Goal: Information Seeking & Learning: Learn about a topic

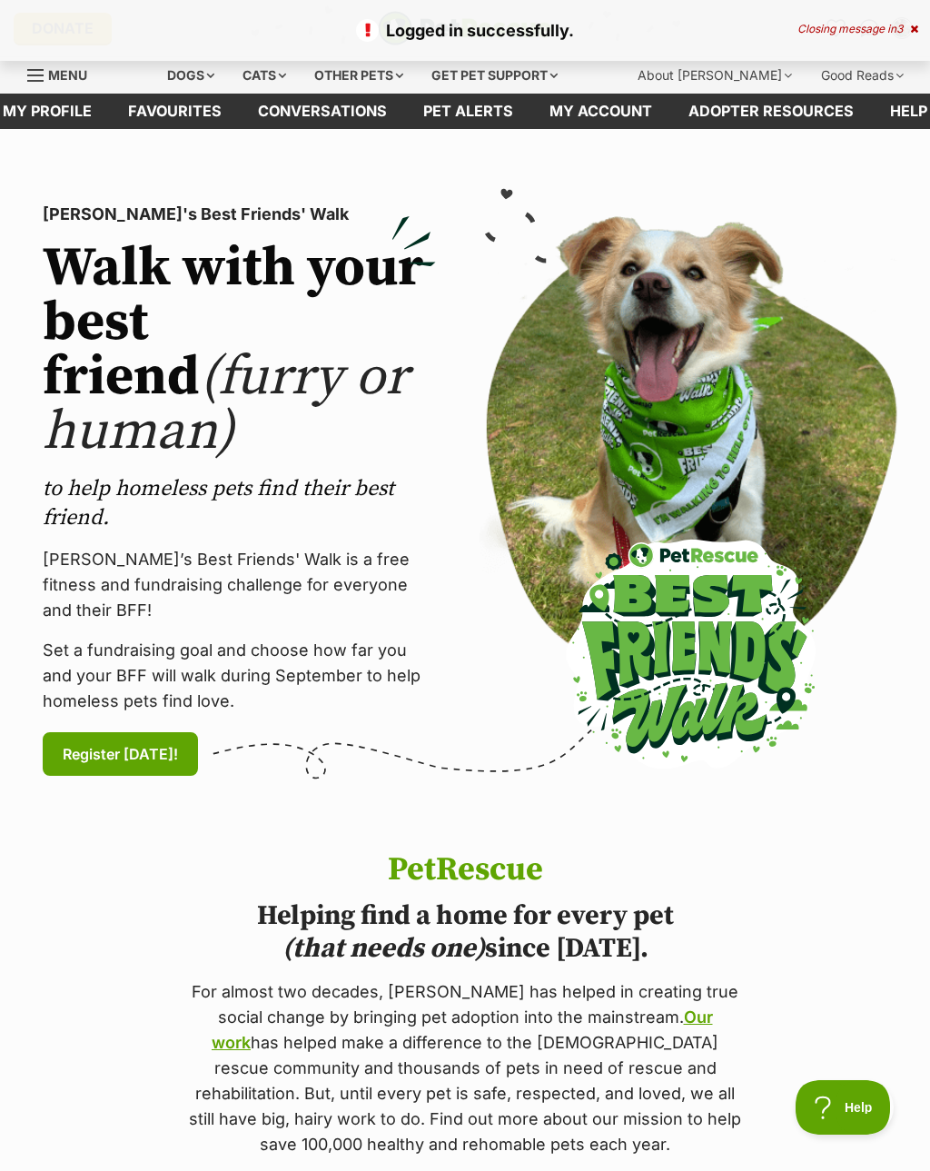
click at [215, 79] on div "Dogs" at bounding box center [190, 75] width 73 height 36
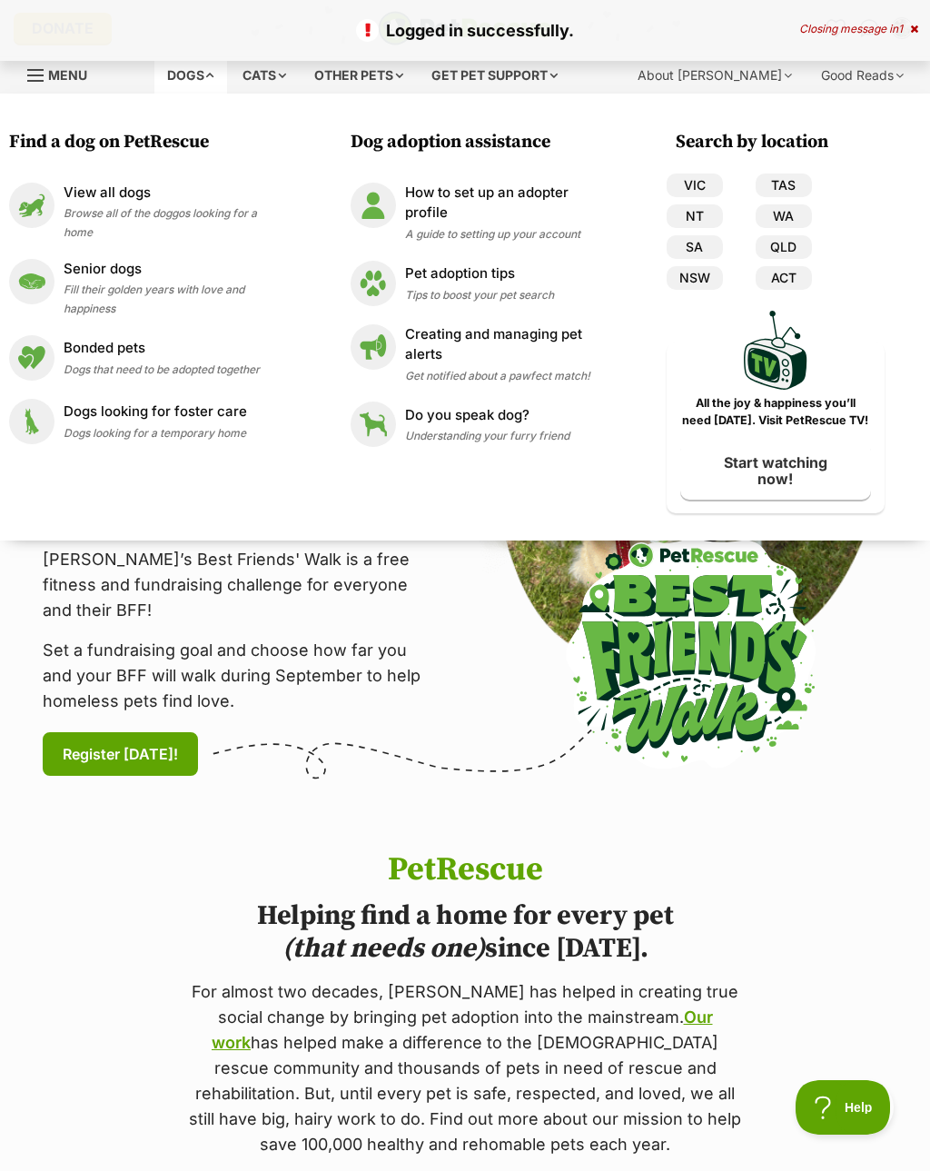
click at [141, 200] on p "View all dogs" at bounding box center [175, 193] width 223 height 21
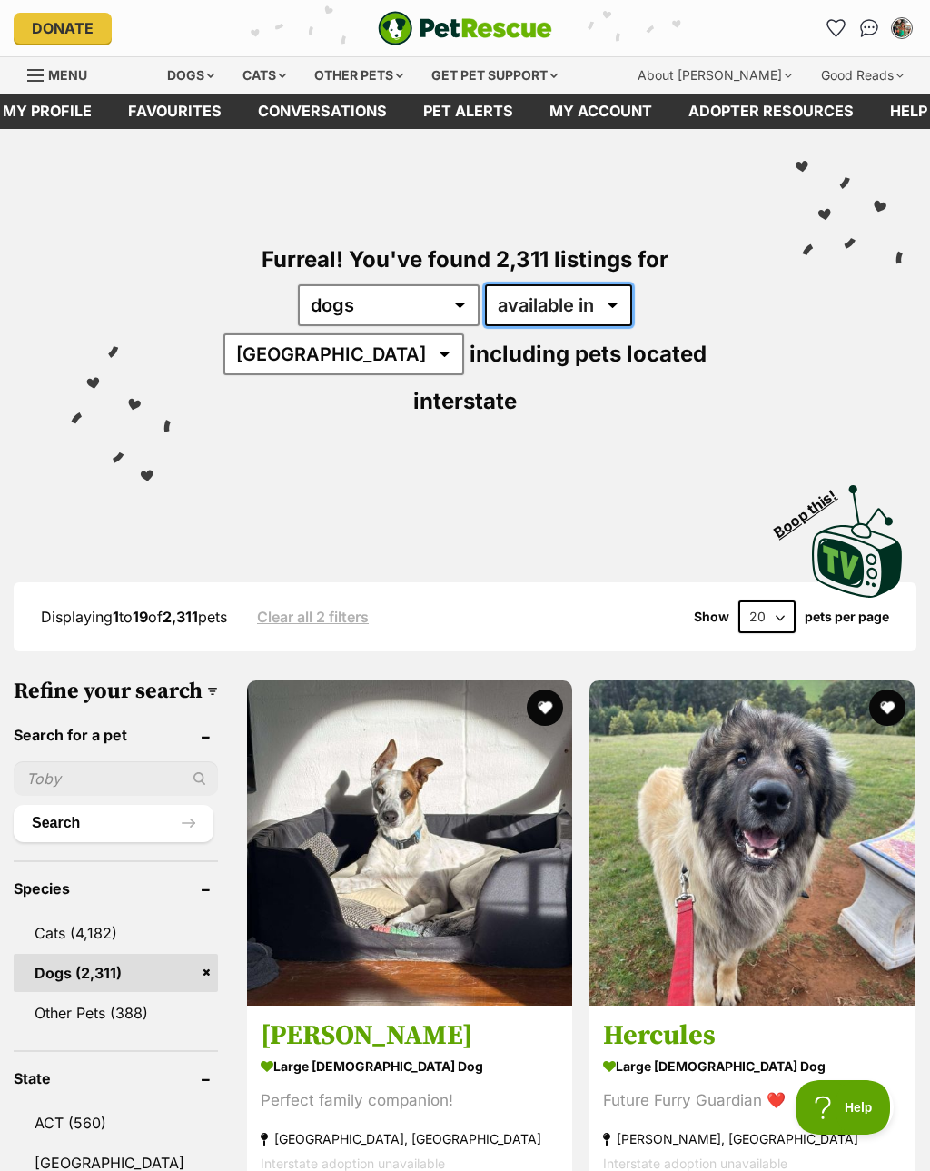
click at [516, 299] on select "available in located in" at bounding box center [558, 305] width 147 height 42
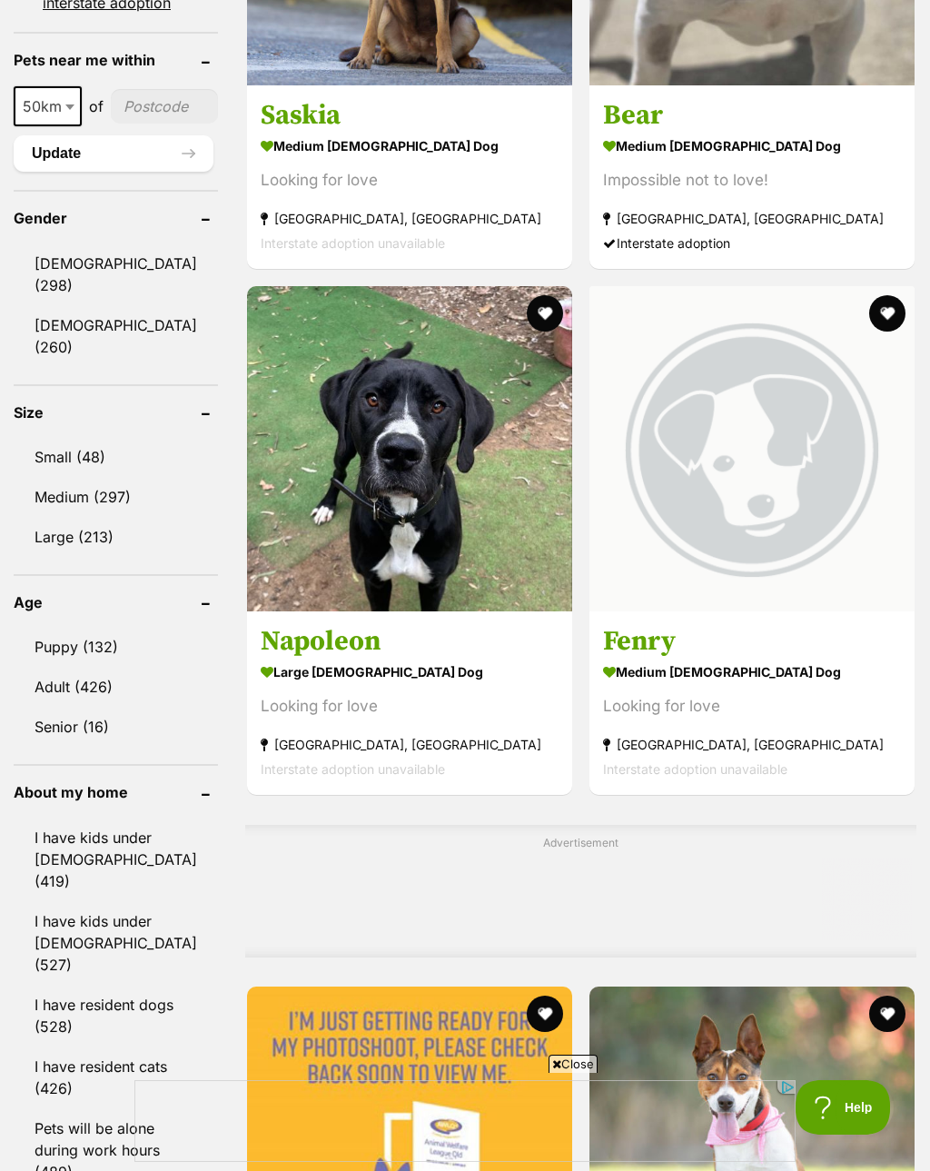
scroll to position [1381, 0]
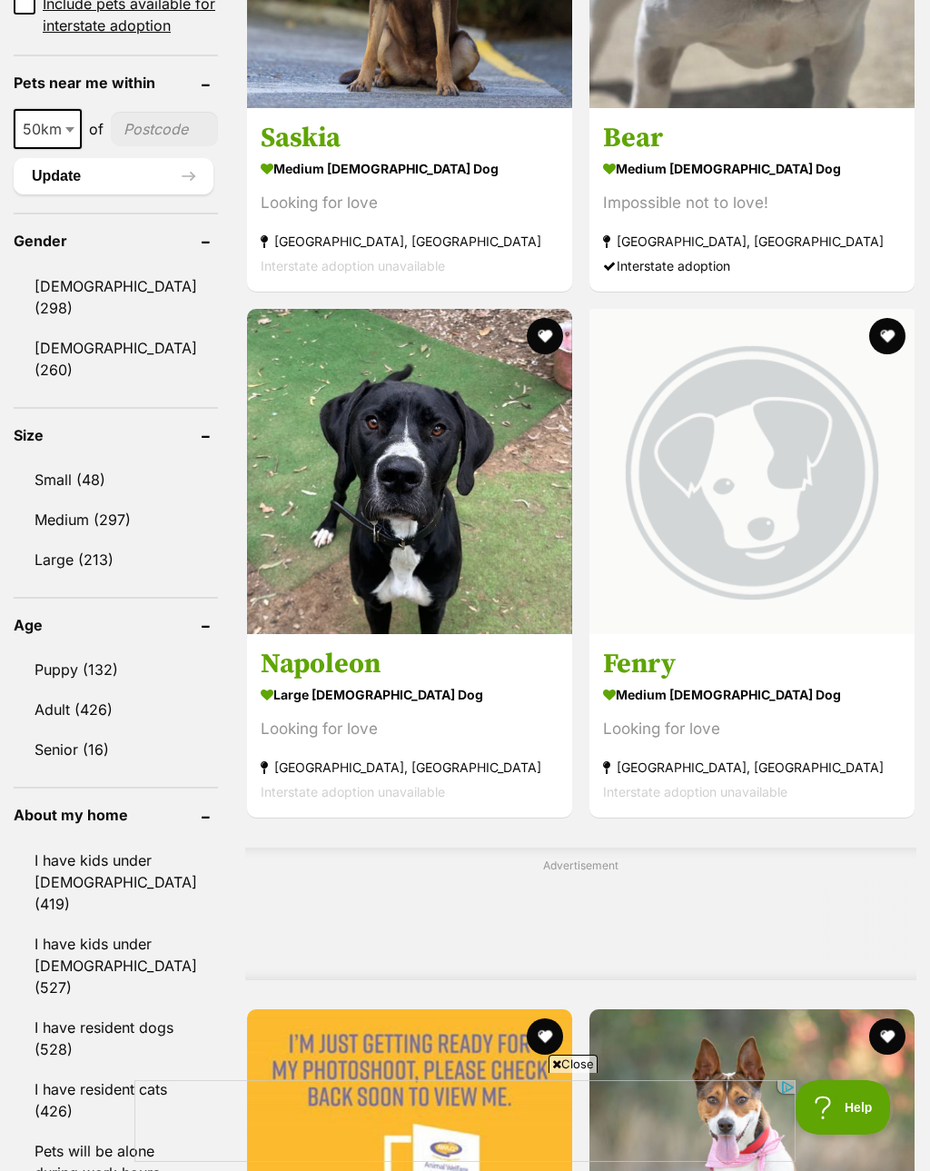
click at [59, 461] on link "Small (48)" at bounding box center [116, 480] width 204 height 38
